Goal: Check status: Check status

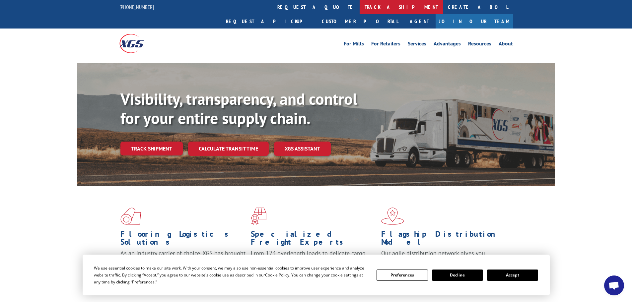
click at [360, 9] on link "track a shipment" at bounding box center [401, 7] width 83 height 14
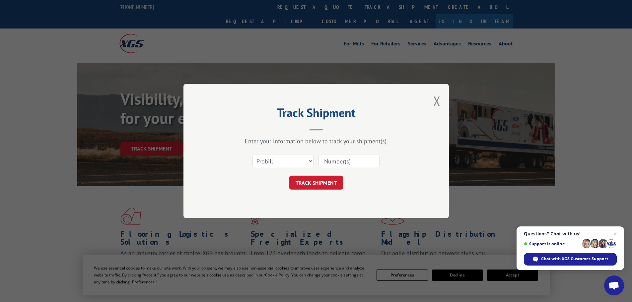
click at [332, 161] on input at bounding box center [349, 161] width 61 height 14
paste input "17207698BOL"
type input "17207698BOL"
click at [329, 178] on button "TRACK SHIPMENT" at bounding box center [316, 183] width 54 height 14
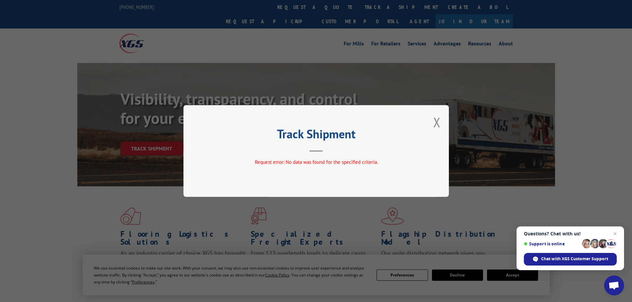
drag, startPoint x: 301, startPoint y: 168, endPoint x: 318, endPoint y: 163, distance: 17.5
click at [301, 167] on div "Request error: No data was found for the specified criteria." at bounding box center [316, 164] width 199 height 10
click at [441, 119] on div "Track Shipment Request error: No data was found for the specified criteria." at bounding box center [317, 151] width 266 height 92
click at [439, 126] on button "Close modal" at bounding box center [437, 123] width 7 height 18
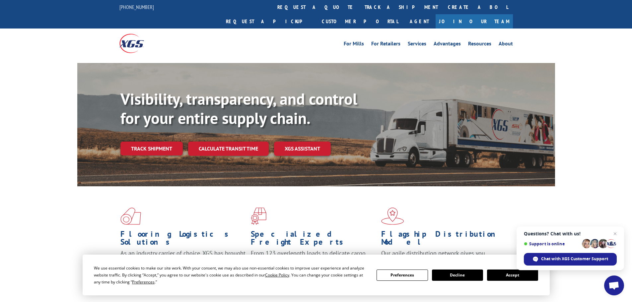
click at [440, 126] on div "Visibility, transparency, and control for your entire supply chain. Track shipm…" at bounding box center [337, 136] width 435 height 93
click at [138, 142] on link "Track shipment" at bounding box center [151, 149] width 62 height 14
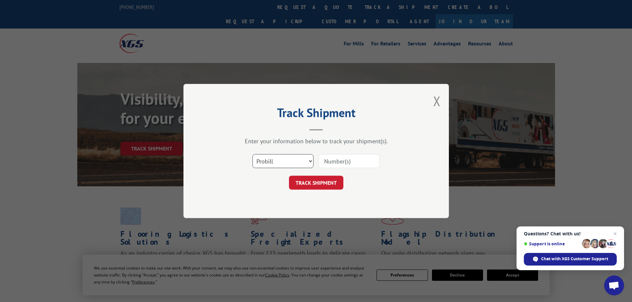
click at [271, 164] on select "Select category... Probill BOL PO" at bounding box center [283, 161] width 61 height 14
select select "po"
click at [253, 154] on select "Select category... Probill BOL PO" at bounding box center [283, 161] width 61 height 14
click at [353, 157] on input at bounding box center [349, 161] width 61 height 14
click at [349, 165] on input at bounding box center [349, 161] width 61 height 14
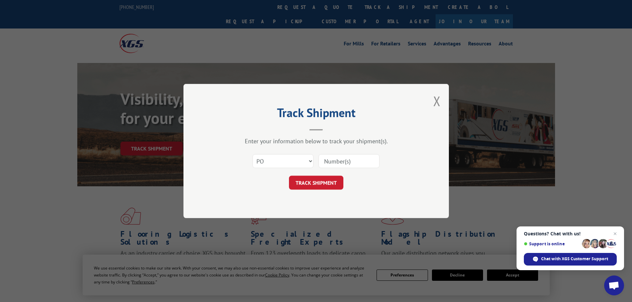
paste input "17207698BOL"
type input "17207698BOL"
click at [332, 184] on button "TRACK SHIPMENT" at bounding box center [316, 183] width 54 height 14
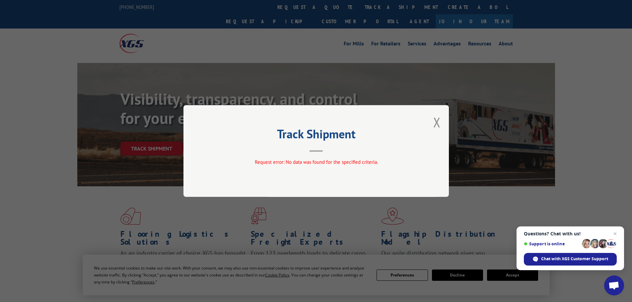
drag, startPoint x: 437, startPoint y: 122, endPoint x: 441, endPoint y: 121, distance: 3.7
click at [440, 121] on button "Close modal" at bounding box center [437, 123] width 7 height 18
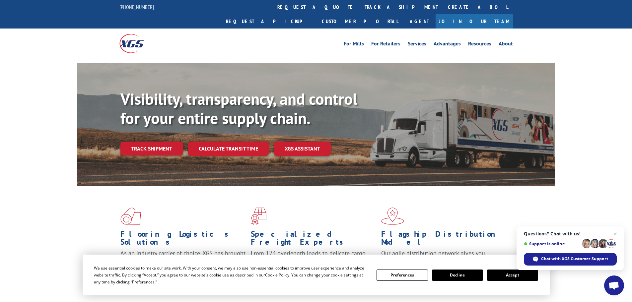
click at [441, 121] on div "Visibility, transparency, and control for your entire supply chain. Track shipm…" at bounding box center [337, 136] width 435 height 93
click at [360, 7] on link "track a shipment" at bounding box center [401, 7] width 83 height 14
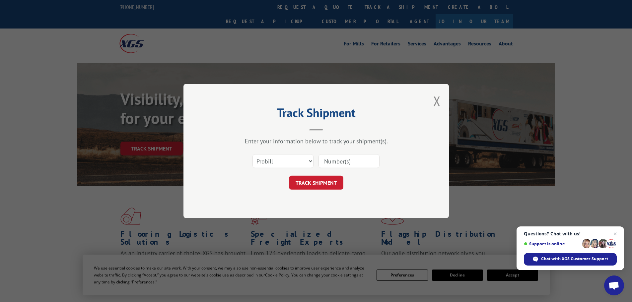
click at [273, 154] on div "Select category... Probill BOL PO" at bounding box center [283, 161] width 60 height 15
click at [269, 171] on div "Select category... Probill BOL PO" at bounding box center [316, 161] width 199 height 22
click at [269, 163] on select "Select category... Probill BOL PO" at bounding box center [283, 161] width 61 height 14
select select "bol"
click at [253, 154] on select "Select category... Probill BOL PO" at bounding box center [283, 161] width 61 height 14
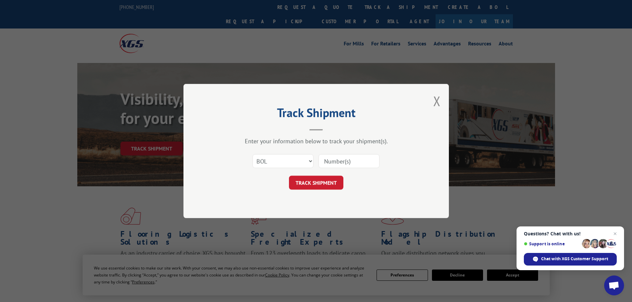
click at [343, 160] on input at bounding box center [349, 161] width 61 height 14
paste input "17207698BOL"
type input "17207698BOL"
click at [331, 180] on button "TRACK SHIPMENT" at bounding box center [316, 183] width 54 height 14
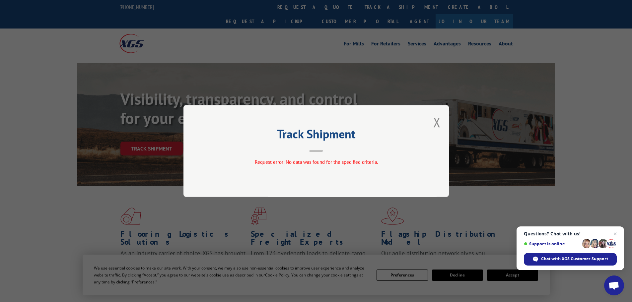
click at [331, 180] on div "Track Shipment Request error: No data was found for the specified criteria." at bounding box center [317, 151] width 266 height 92
